Goal: Task Accomplishment & Management: Use online tool/utility

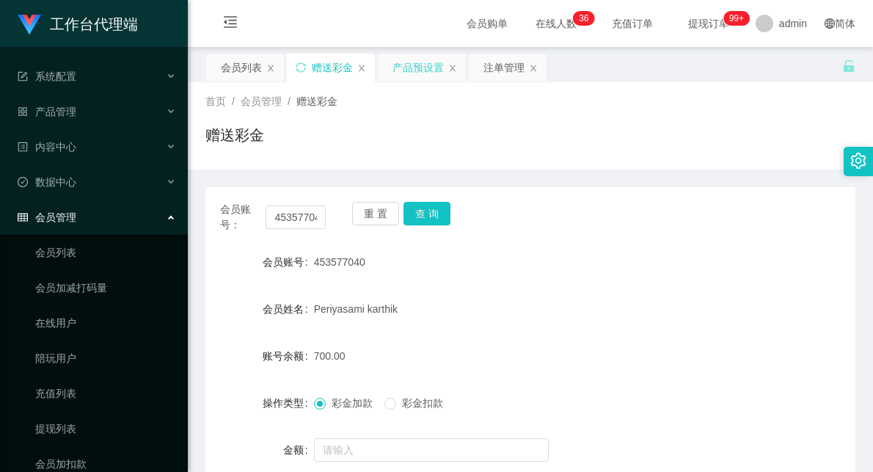
click at [418, 68] on div "产品预设置" at bounding box center [417, 68] width 51 height 28
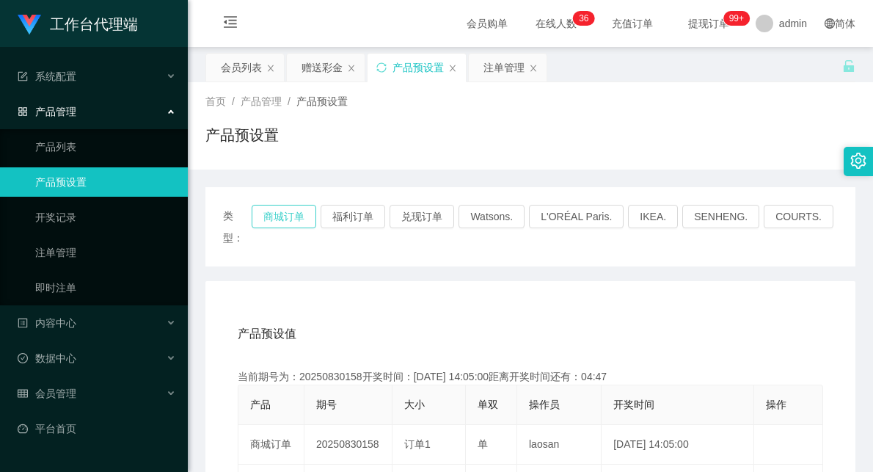
click at [301, 208] on button "商城订单" at bounding box center [284, 216] width 65 height 23
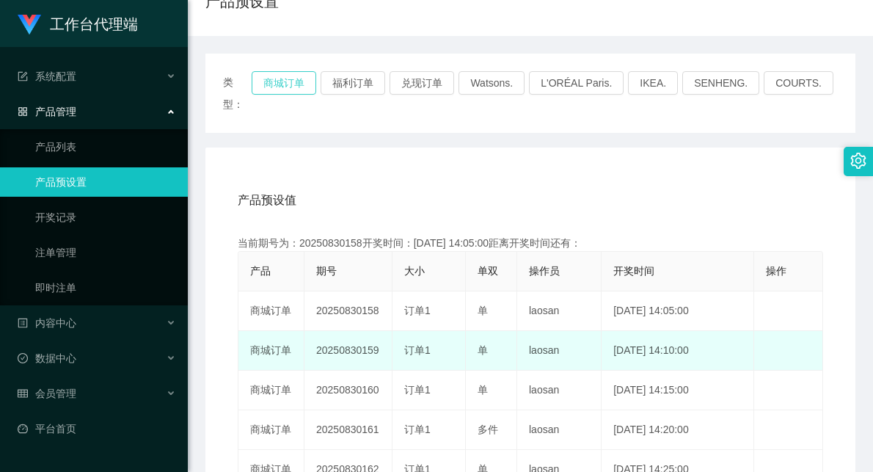
scroll to position [163, 0]
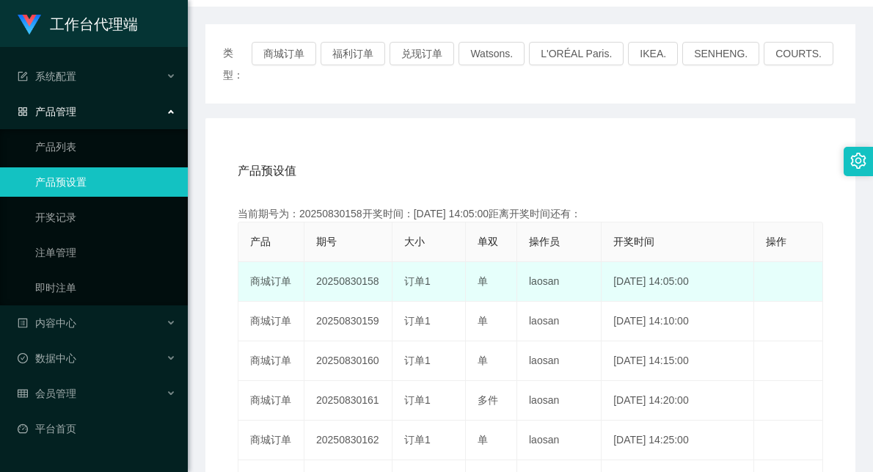
drag, startPoint x: 352, startPoint y: 260, endPoint x: 560, endPoint y: 184, distance: 221.6
click at [434, 266] on tr "商城订单 20250830158 订单1 单 laosan [DATE] 14:05:00 编 辑 限制投注" at bounding box center [530, 282] width 585 height 40
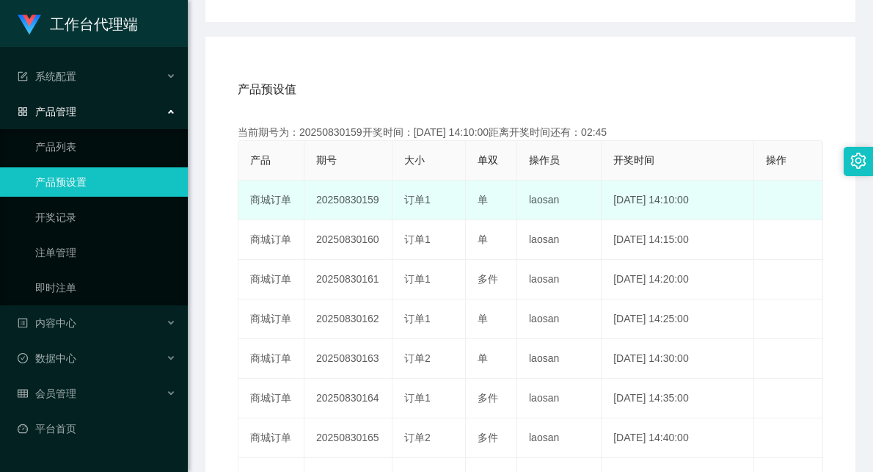
scroll to position [0, 0]
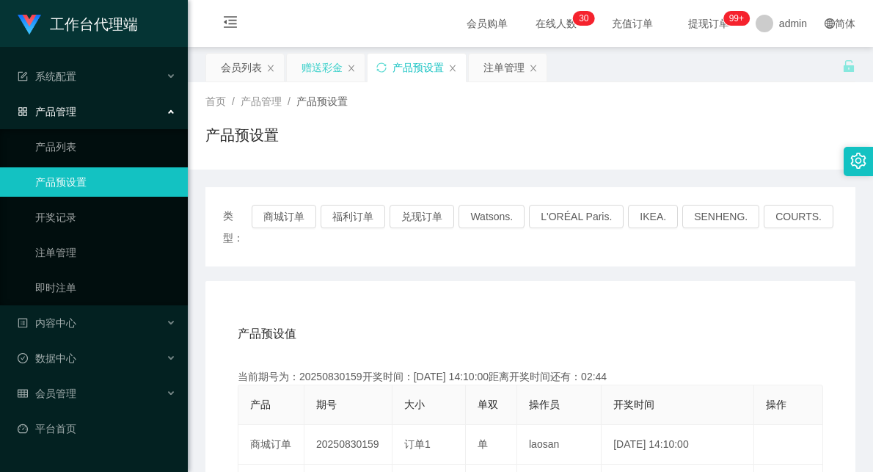
click at [329, 69] on div "赠送彩金" at bounding box center [322, 68] width 41 height 28
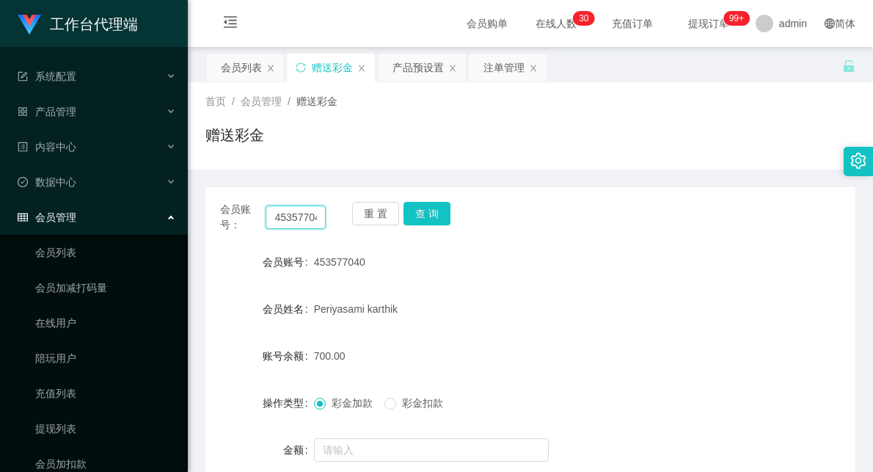
click at [299, 220] on input "453577040" at bounding box center [296, 216] width 60 height 23
type input "83042665"
click at [423, 211] on button "查 询" at bounding box center [426, 213] width 47 height 23
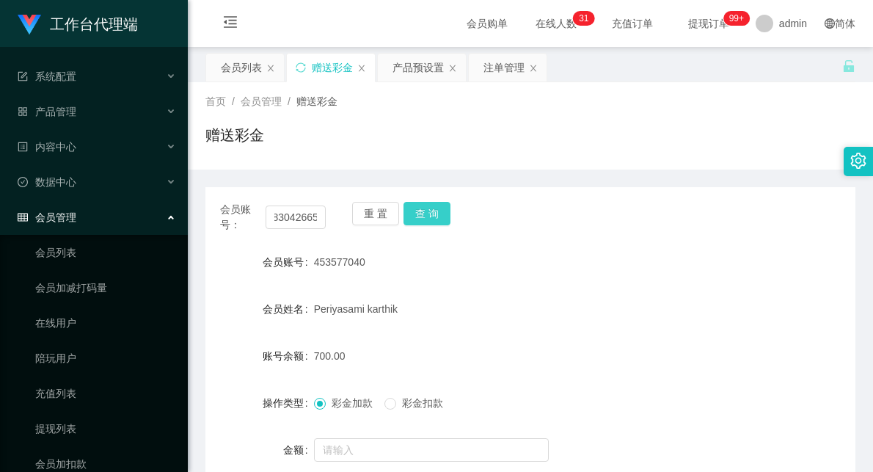
scroll to position [0, 0]
drag, startPoint x: 559, startPoint y: 230, endPoint x: 626, endPoint y: 127, distance: 123.1
click at [563, 229] on div "会员账号： 83042665 重 置 查 询" at bounding box center [530, 217] width 650 height 31
click at [302, 216] on input "83042665" at bounding box center [296, 216] width 60 height 23
click at [302, 215] on input "83042665" at bounding box center [296, 216] width 60 height 23
